Goal: Navigation & Orientation: Find specific page/section

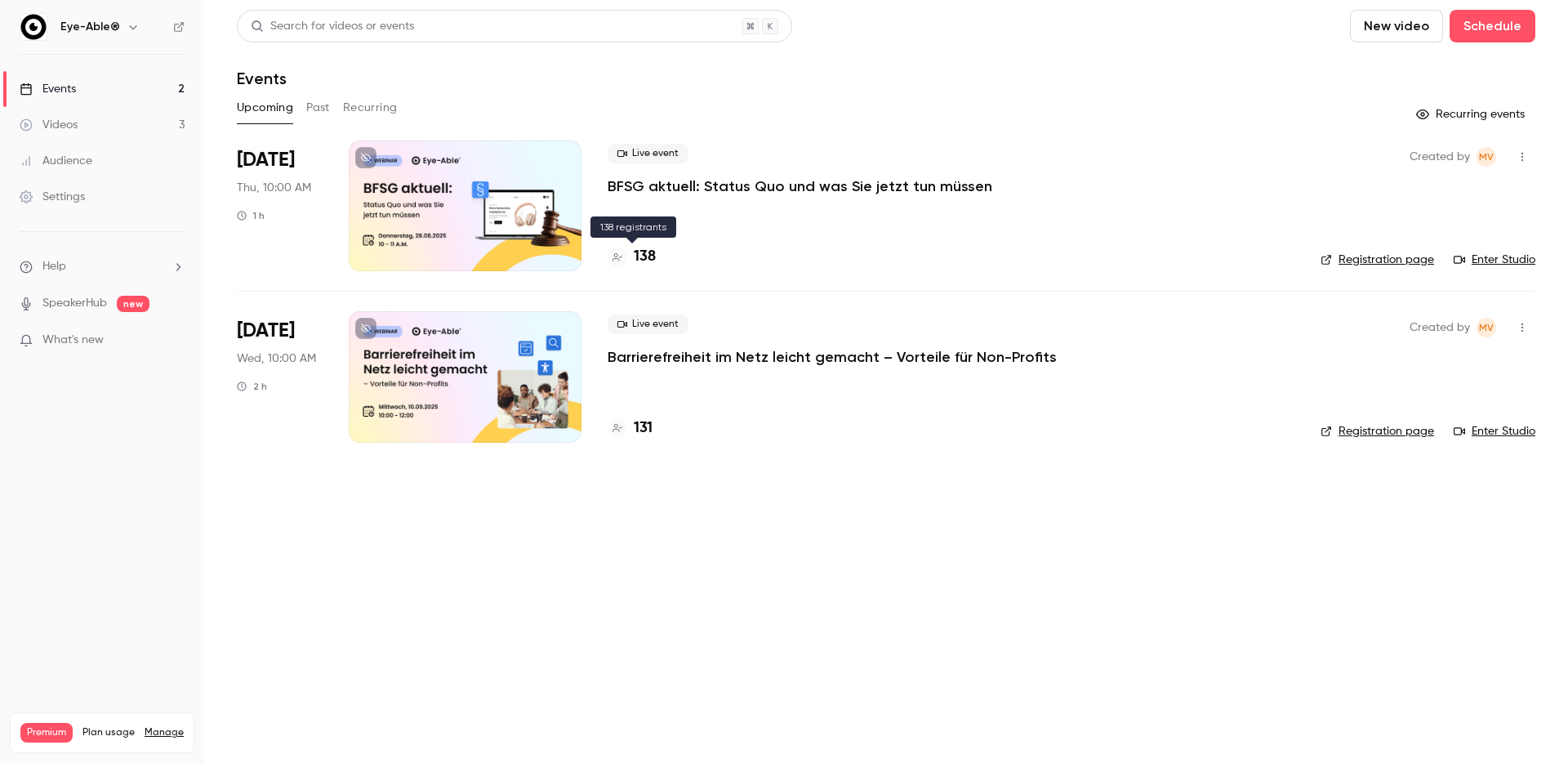
click at [638, 255] on h4 "138" at bounding box center [644, 257] width 22 height 22
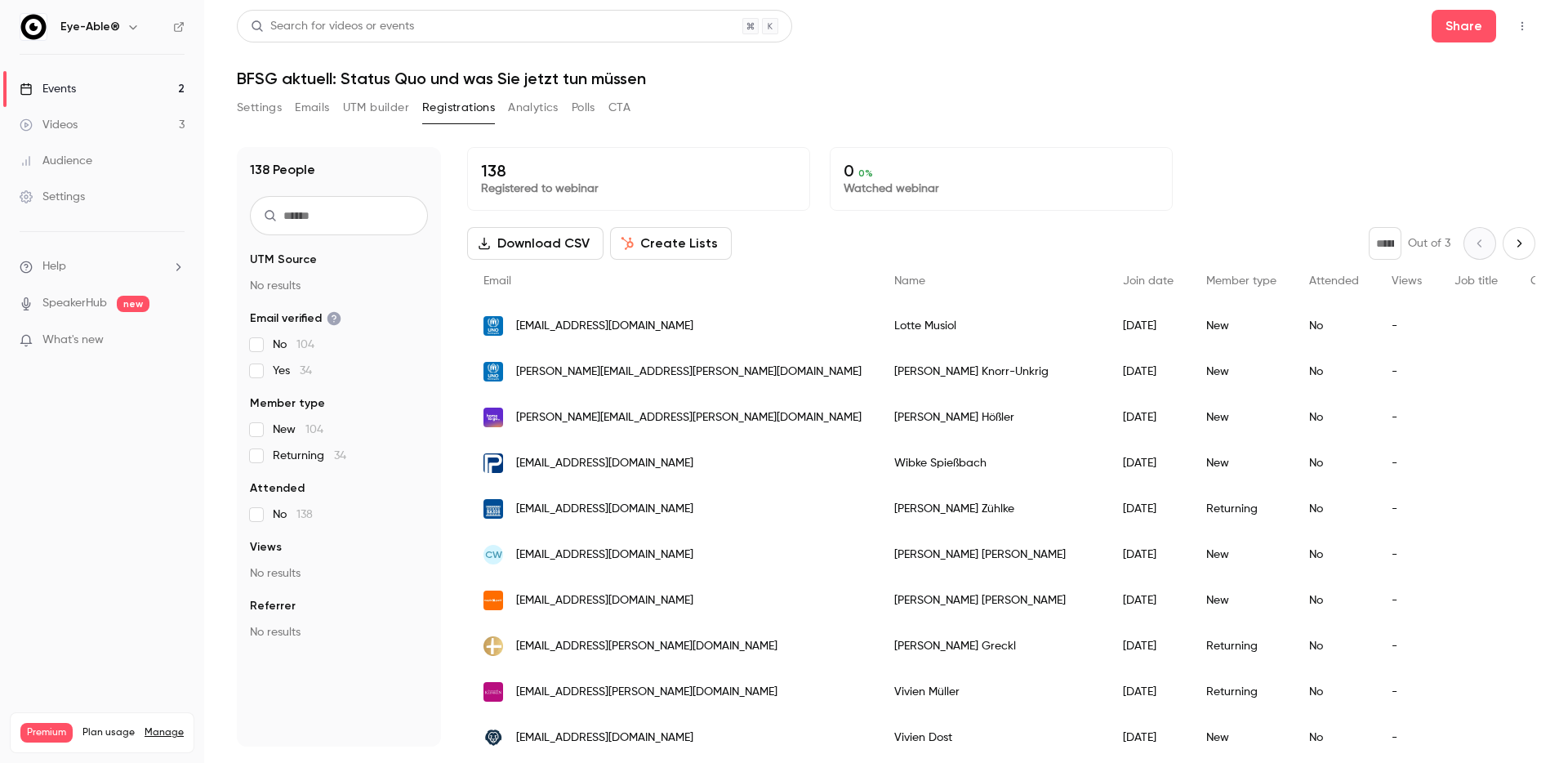
click at [272, 113] on button "Settings" at bounding box center [259, 108] width 45 height 26
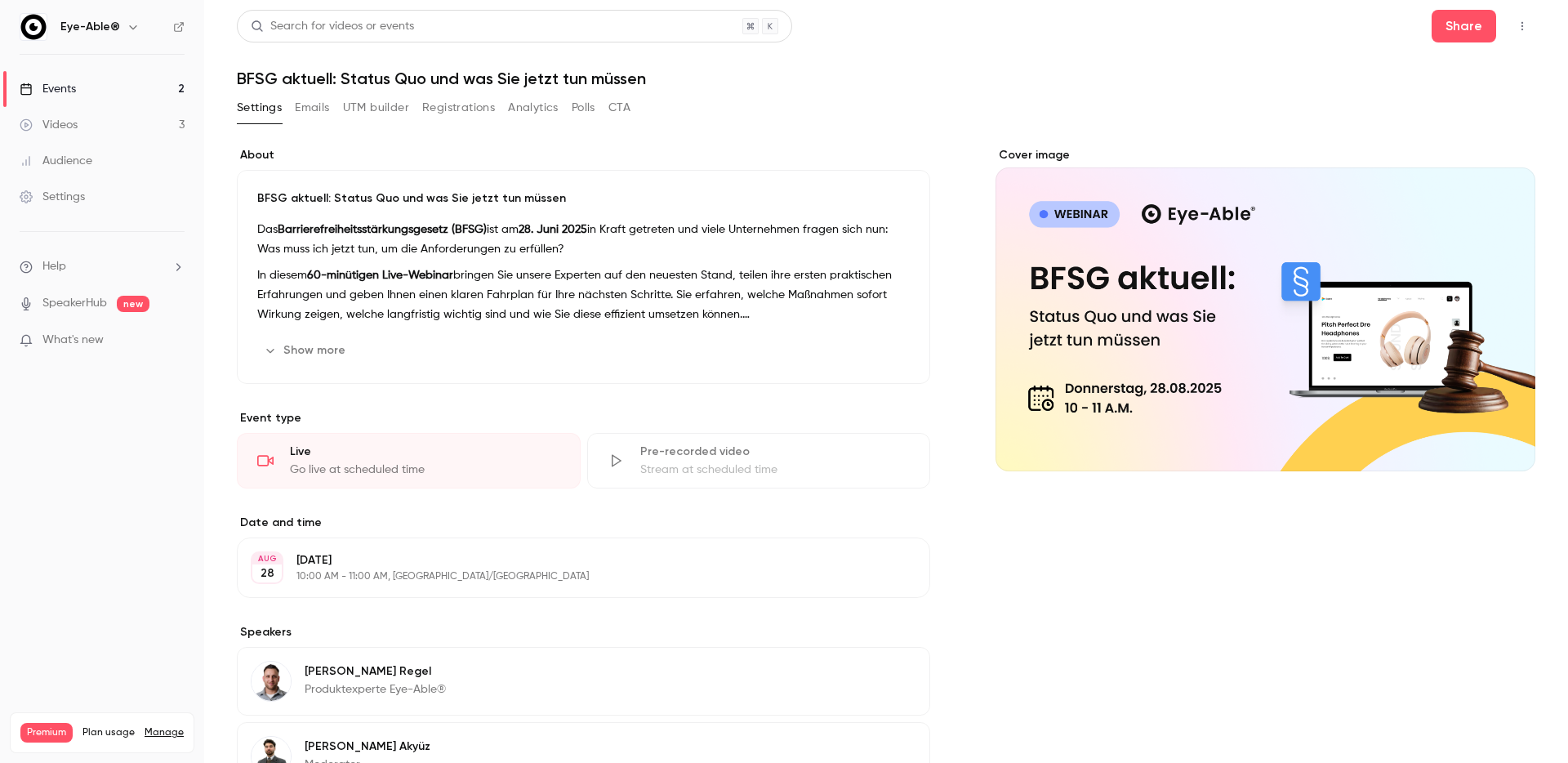
click at [101, 119] on link "Videos 3" at bounding box center [102, 124] width 204 height 36
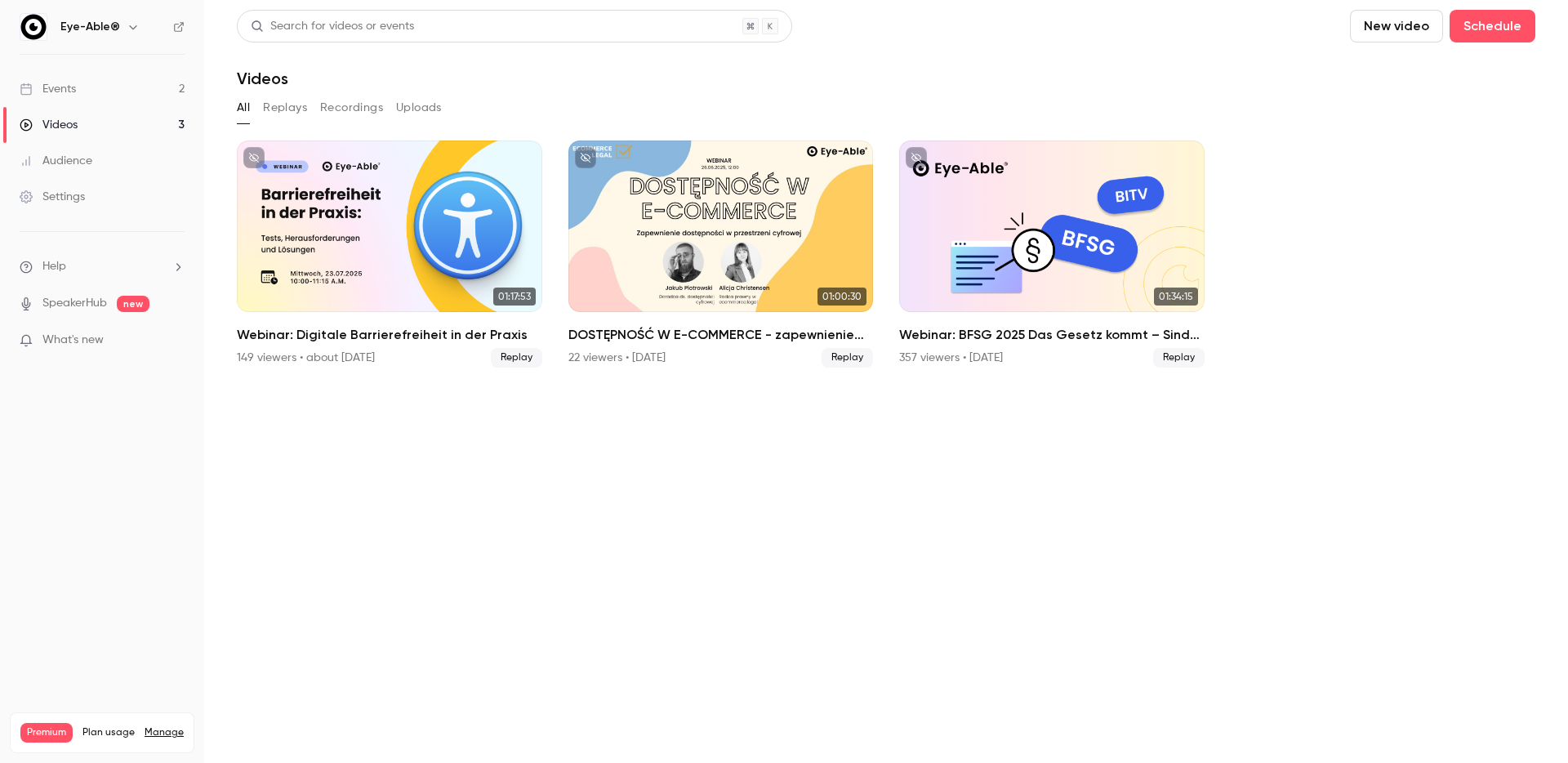
click at [132, 101] on link "Events 2" at bounding box center [102, 88] width 204 height 36
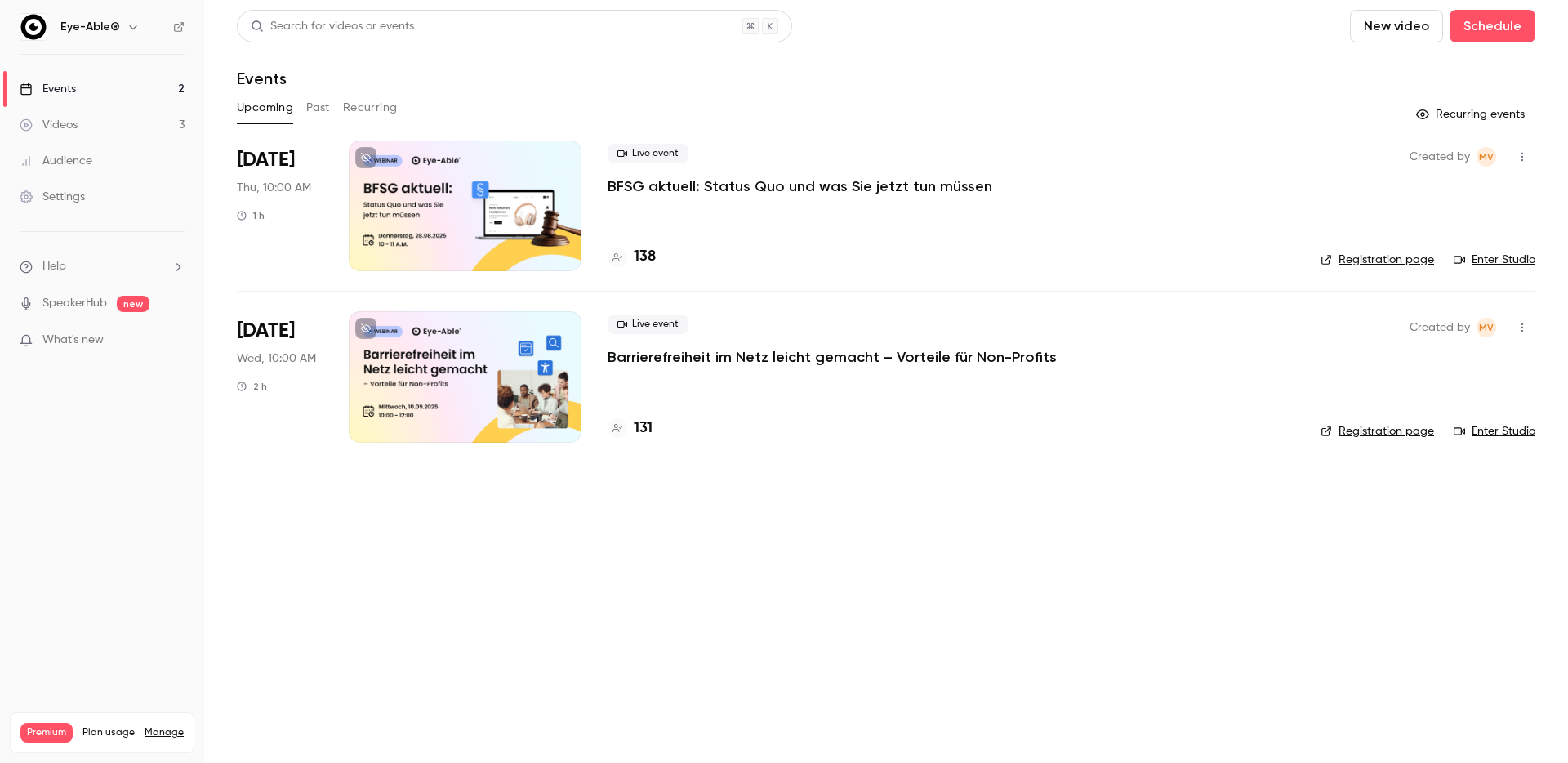
click at [1409, 262] on link "Registration page" at bounding box center [1377, 260] width 113 height 17
